Goal: Navigation & Orientation: Find specific page/section

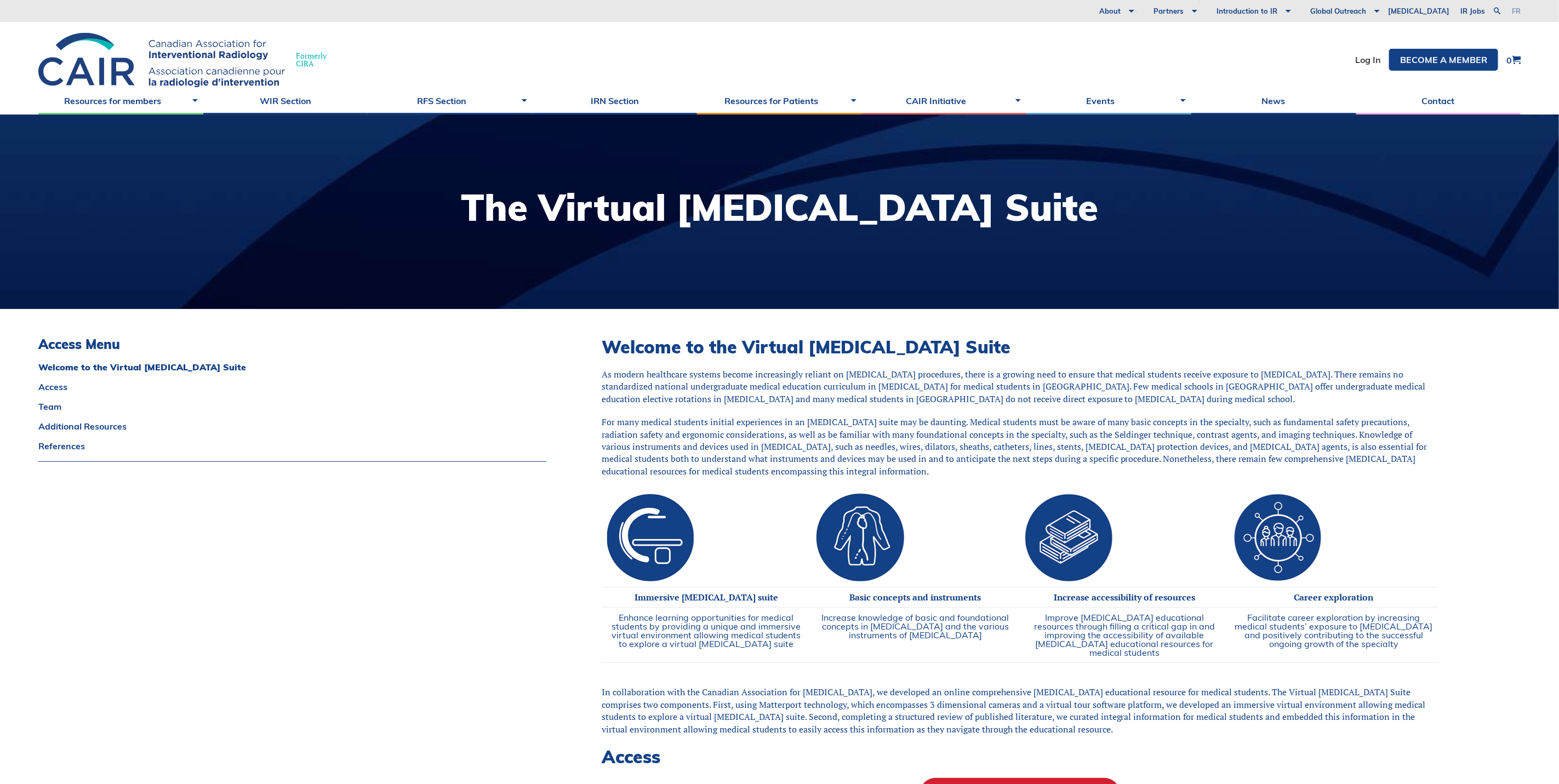
click at [1517, 8] on link "fr" at bounding box center [1516, 11] width 9 height 7
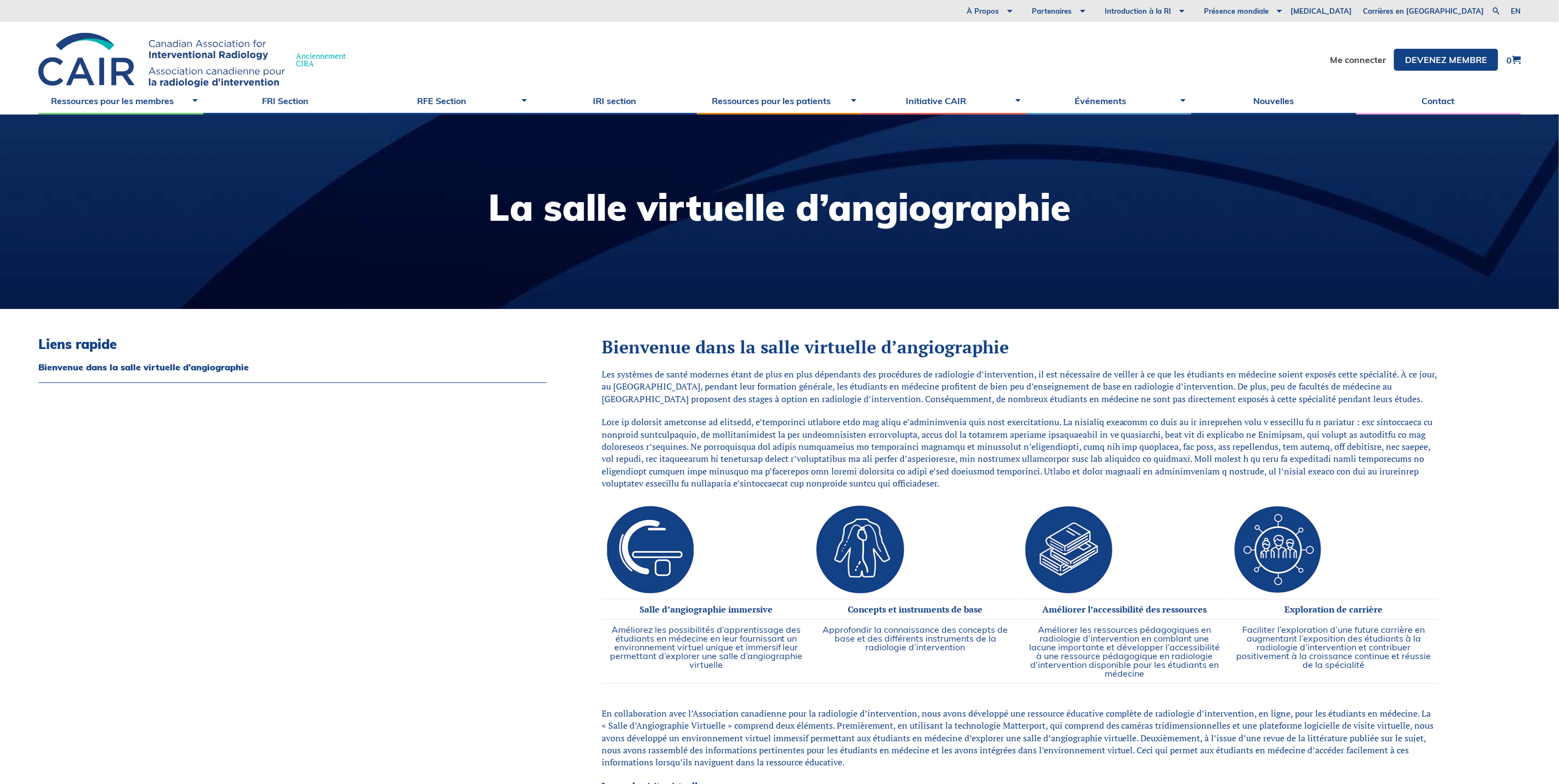
scroll to position [246, 0]
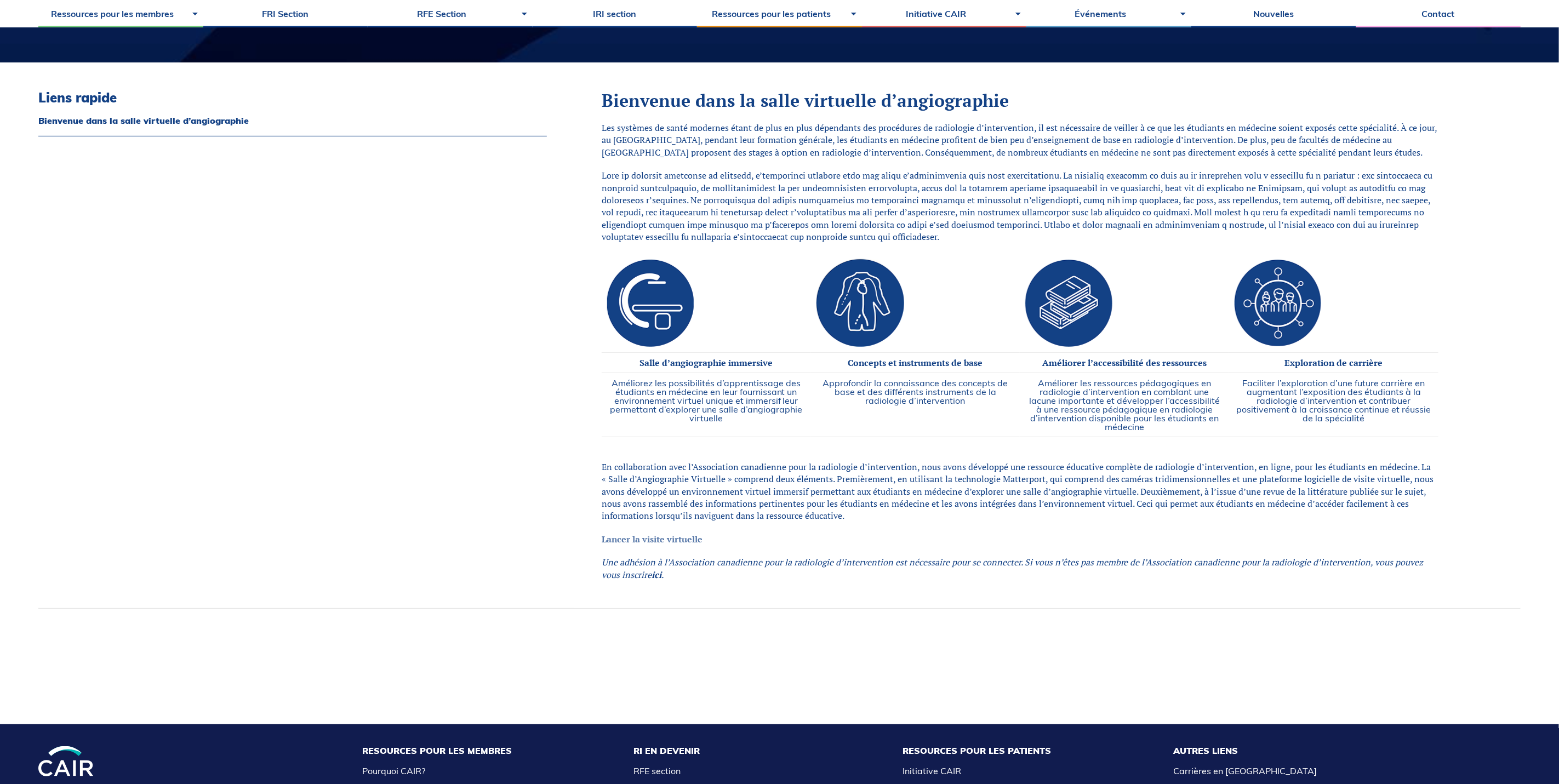
click at [667, 536] on link "Lancer la visite virtuelle" at bounding box center [652, 539] width 101 height 12
